Goal: Check status: Check status

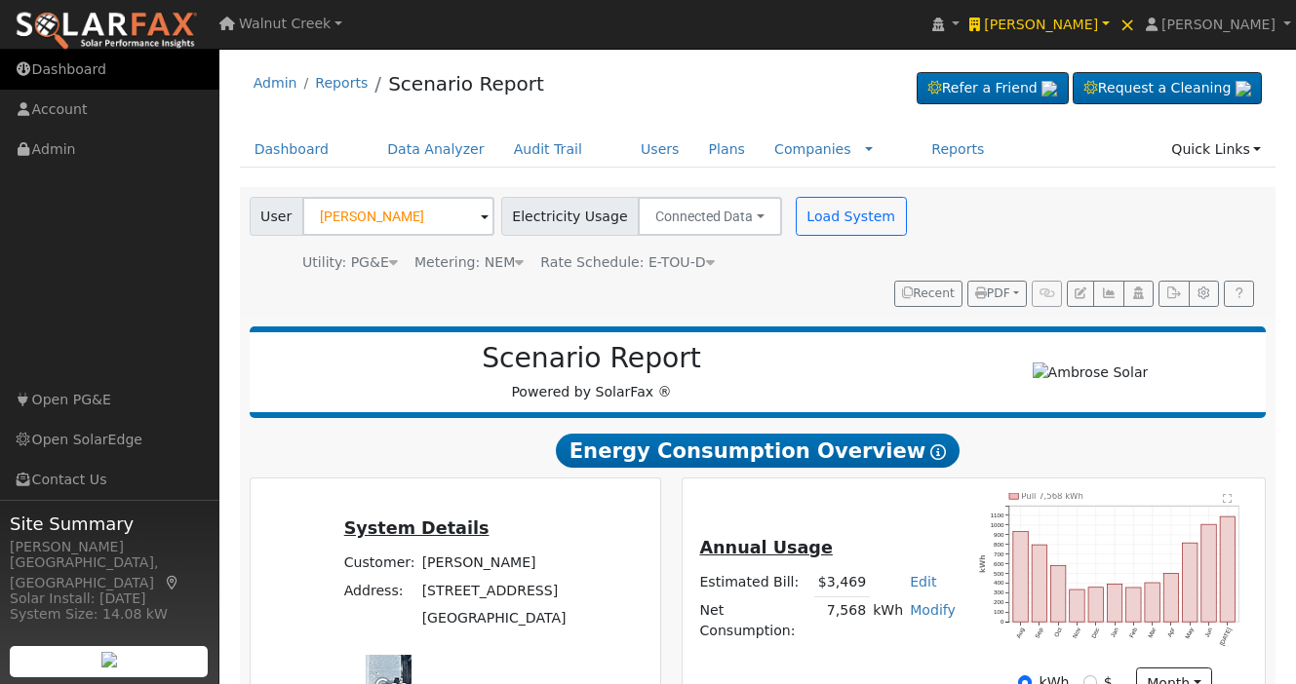
scroll to position [891, 0]
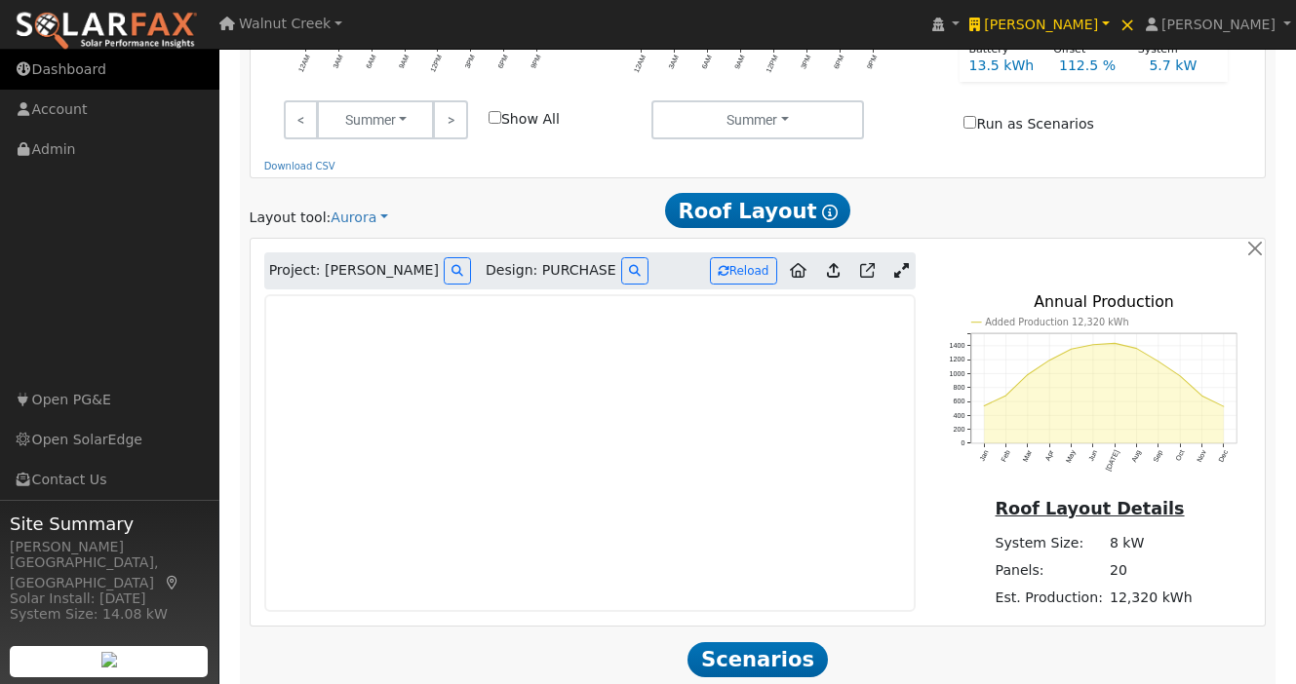
click at [65, 68] on link "Dashboard" at bounding box center [109, 70] width 219 height 40
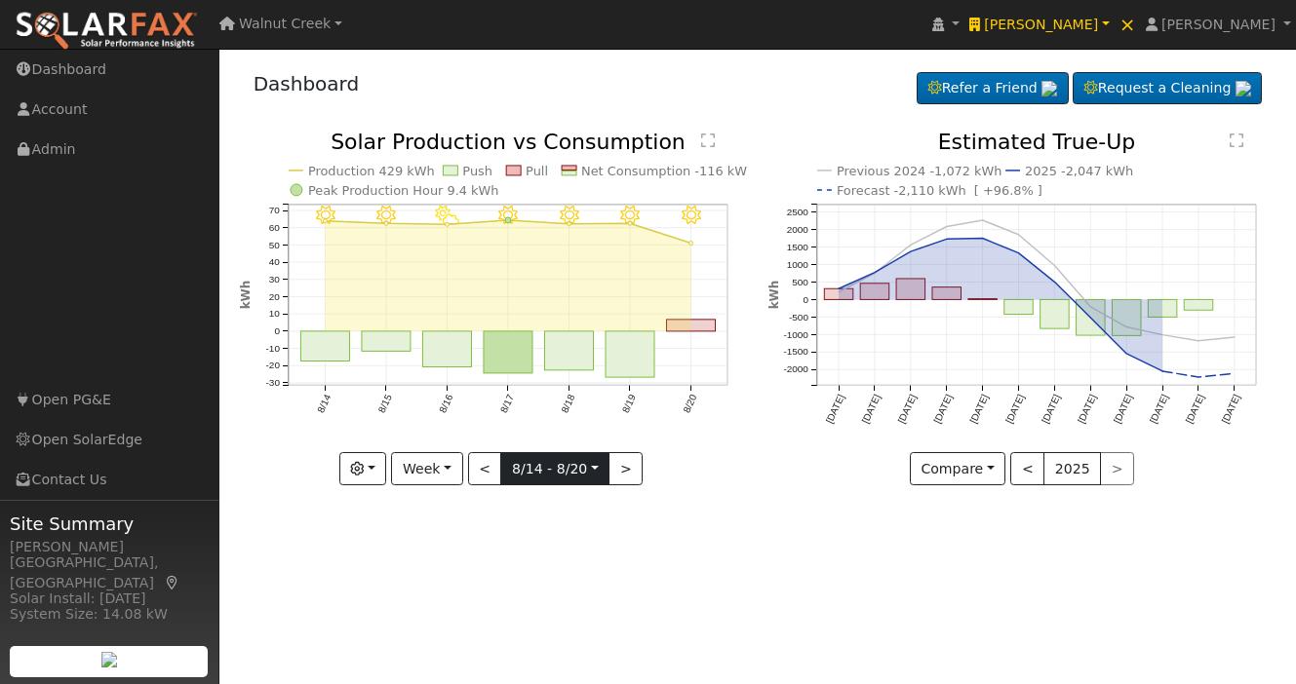
click at [554, 469] on input "2025-08-14" at bounding box center [554, 468] width 107 height 31
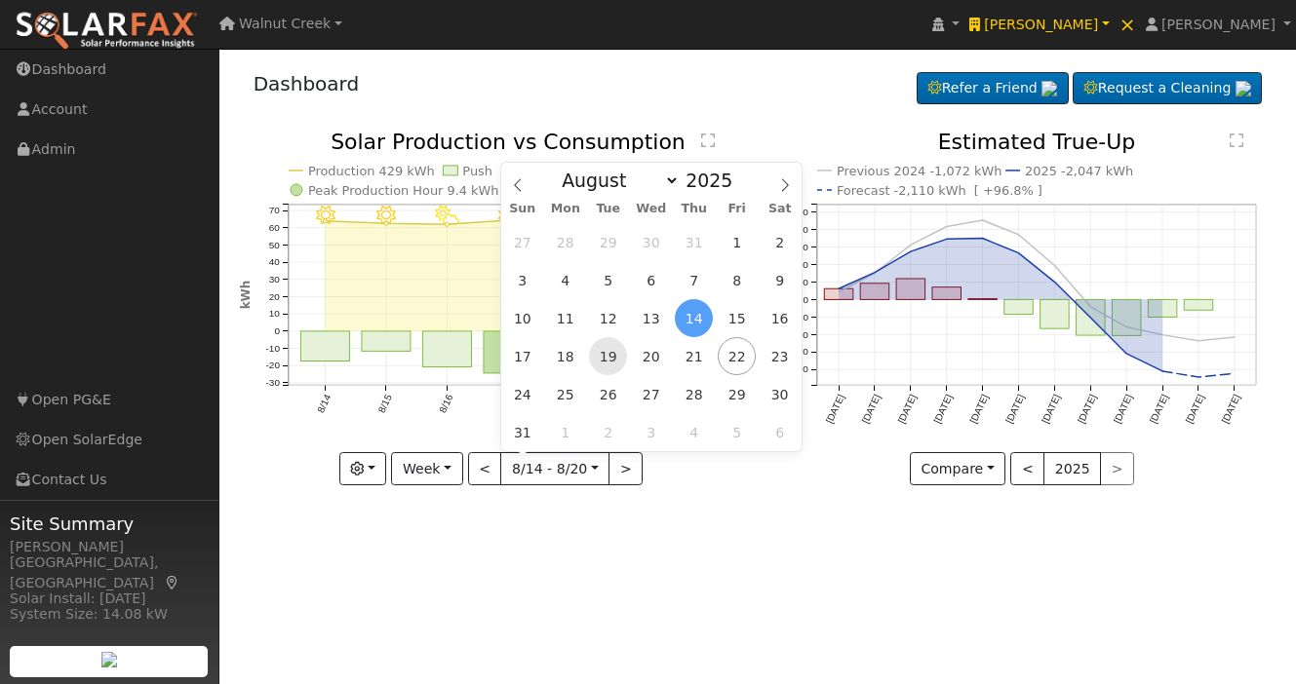
click at [620, 357] on span "19" at bounding box center [608, 356] width 38 height 38
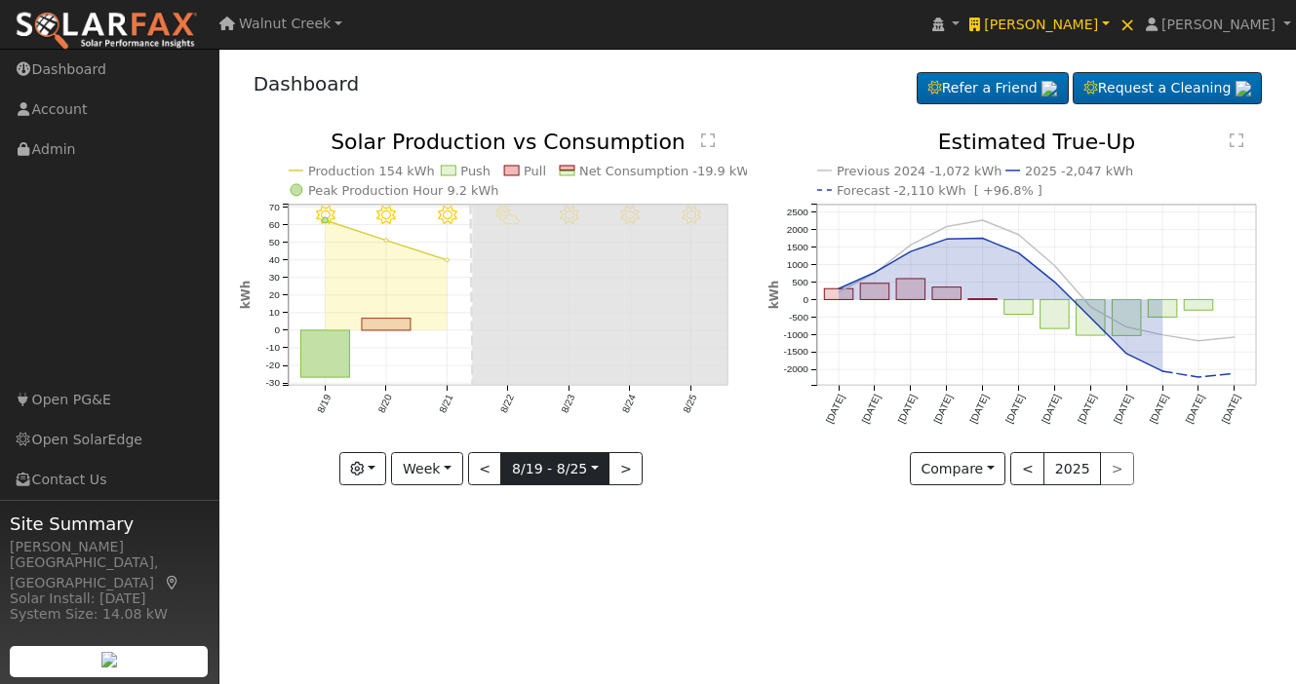
click at [560, 480] on input "2025-08-19" at bounding box center [554, 468] width 107 height 31
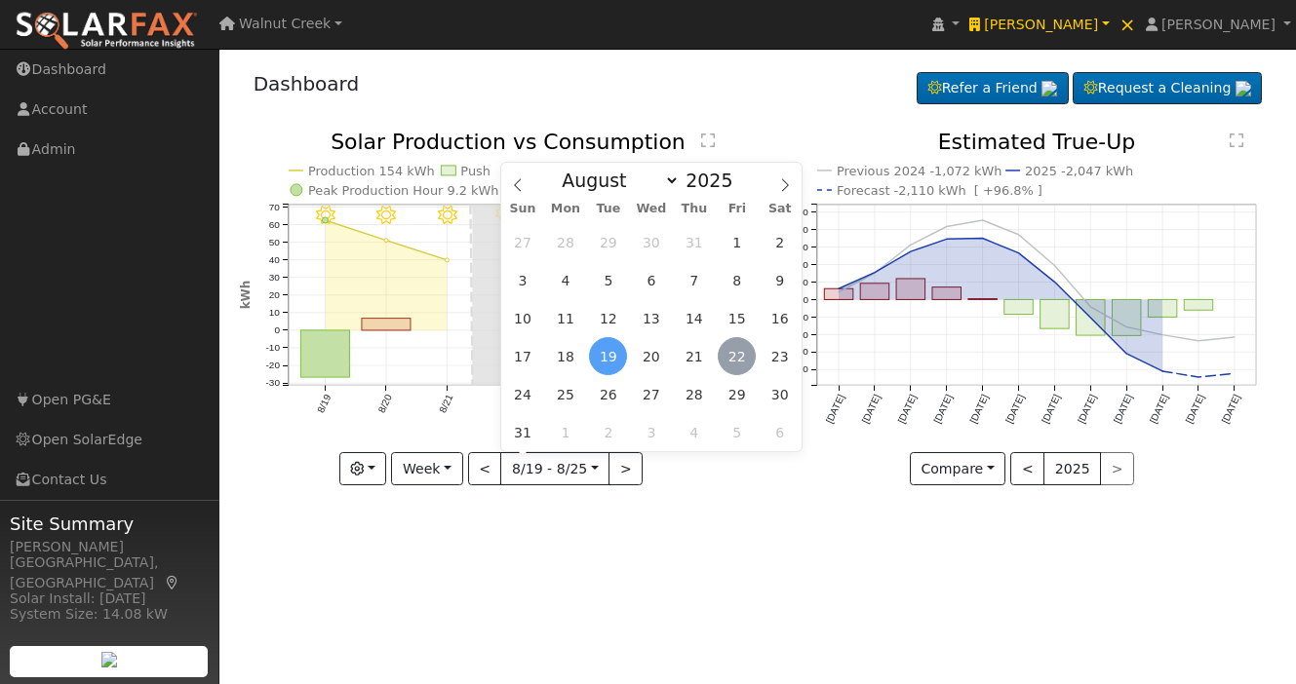
click at [732, 360] on span "22" at bounding box center [736, 356] width 38 height 38
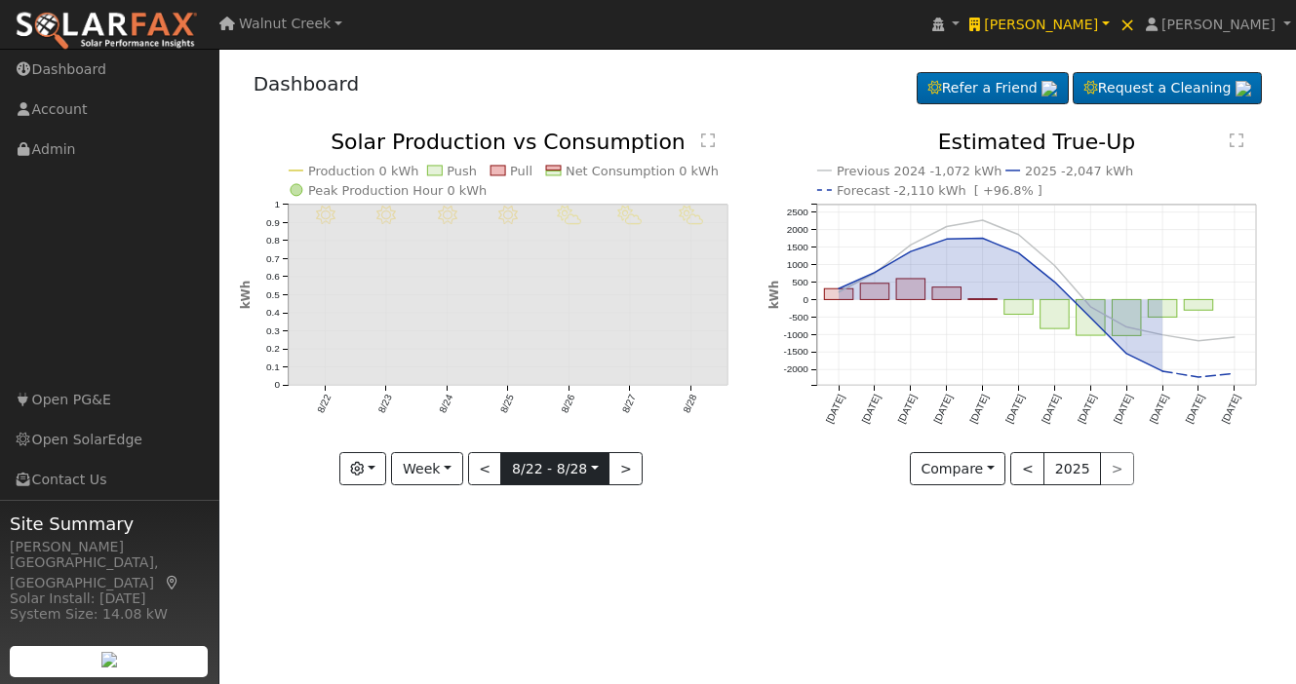
click at [562, 466] on input "2025-08-22" at bounding box center [554, 468] width 107 height 31
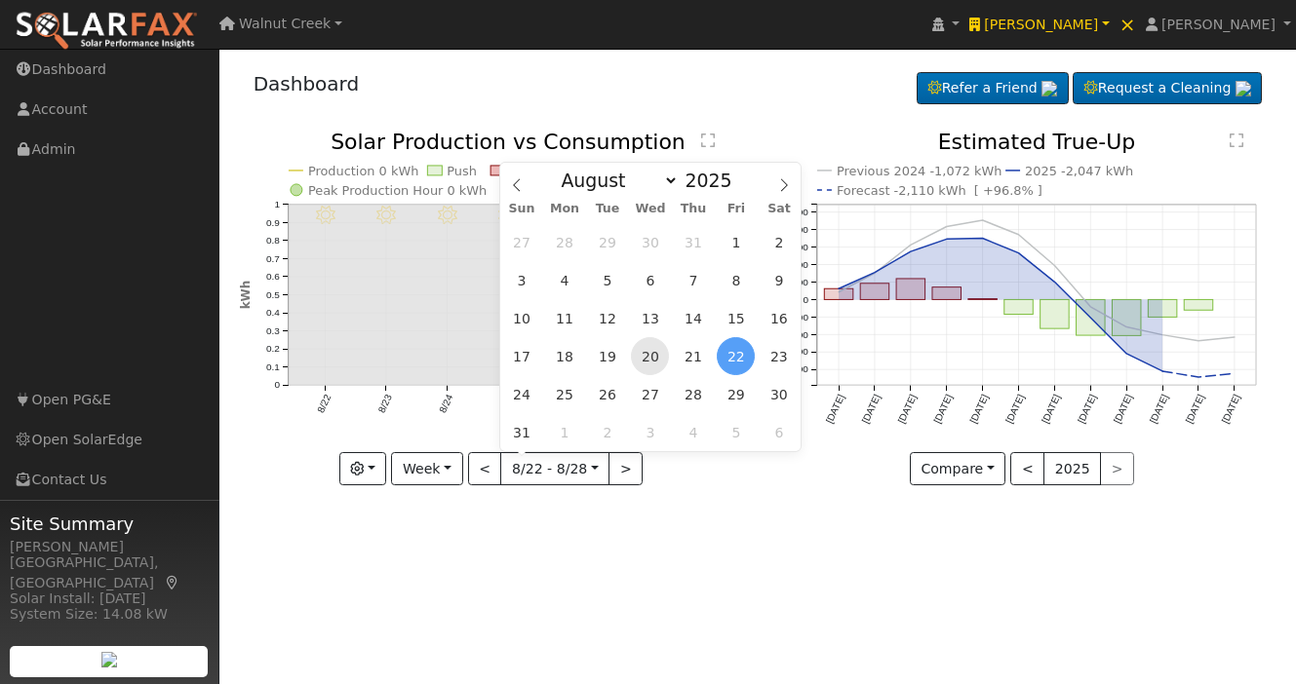
click at [645, 355] on span "20" at bounding box center [650, 356] width 38 height 38
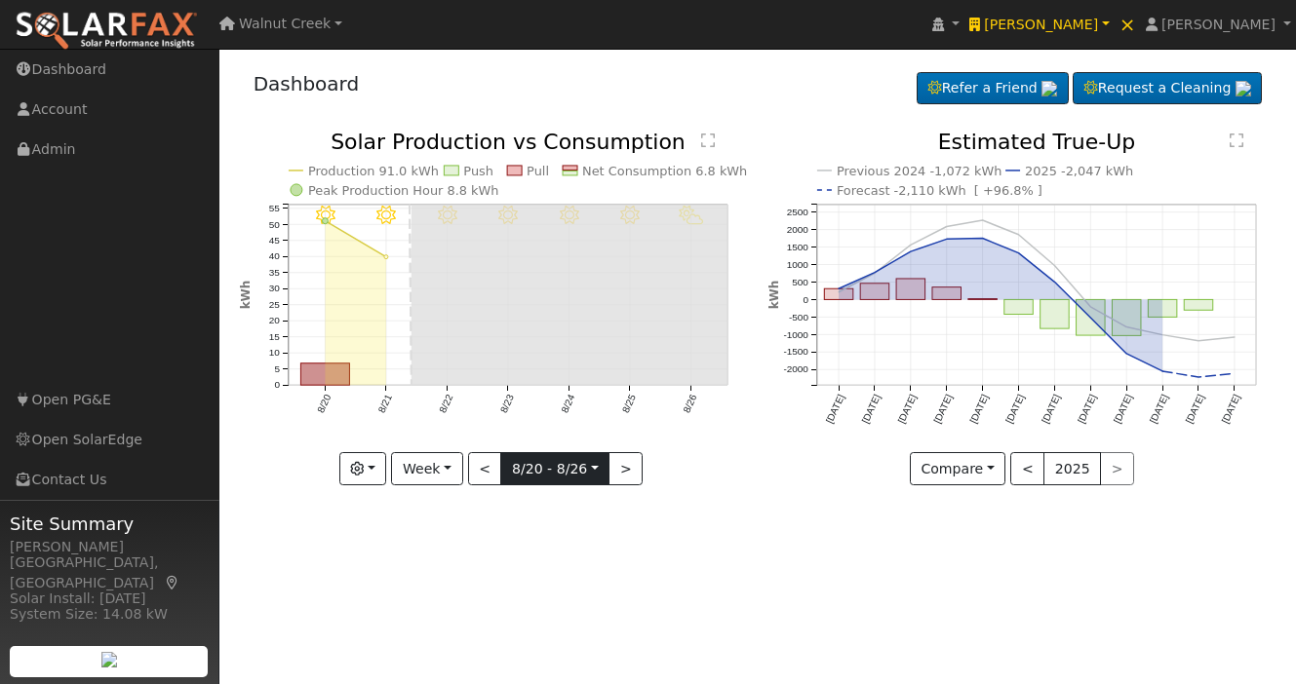
click at [546, 459] on input "2025-08-20" at bounding box center [554, 468] width 107 height 31
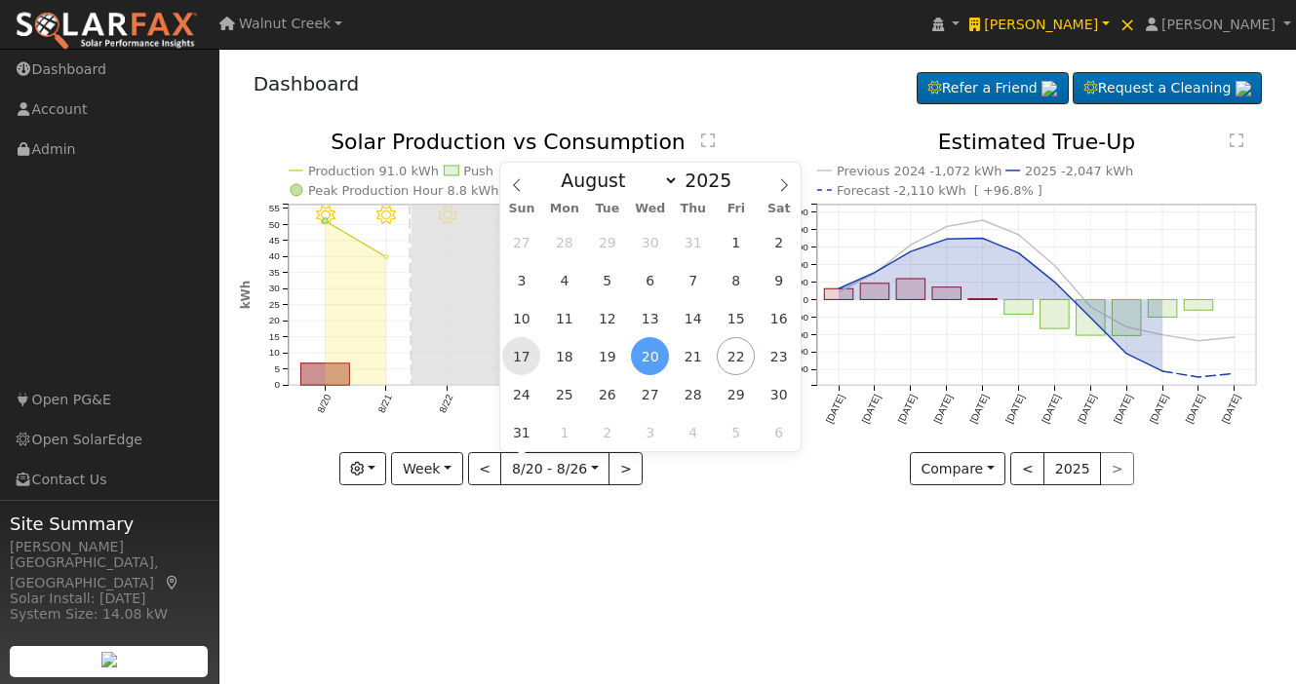
click at [528, 357] on span "17" at bounding box center [521, 356] width 38 height 38
type input "2025-08-17"
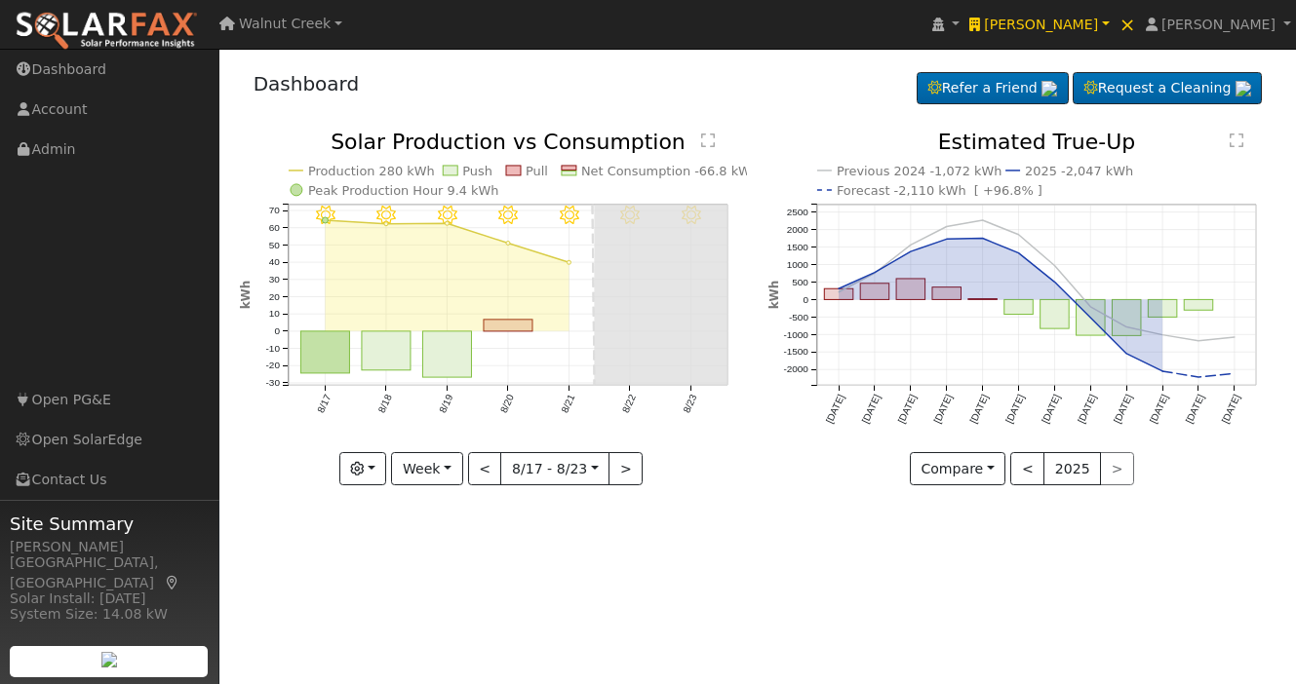
click at [638, 553] on div "User Profile First name Last name Email Email Notifications No Emails No Emails…" at bounding box center [757, 367] width 1076 height 636
